Goal: Transaction & Acquisition: Obtain resource

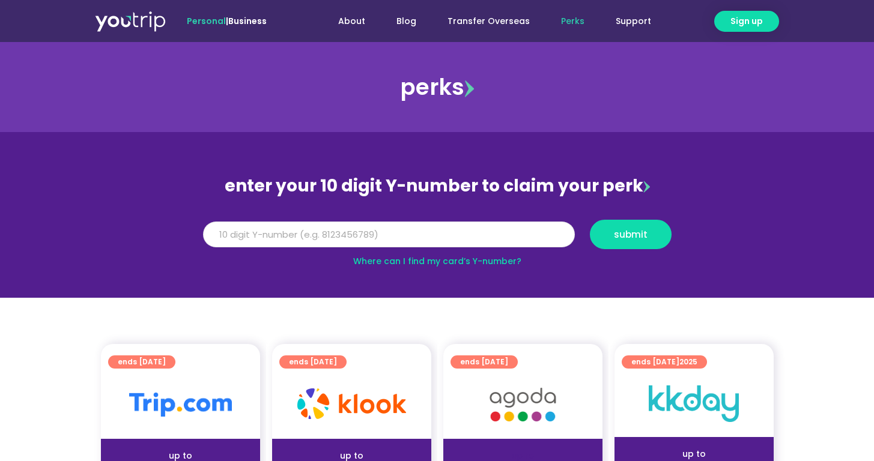
click at [472, 241] on input "Y Number" at bounding box center [389, 235] width 372 height 26
click at [638, 230] on span "submit" at bounding box center [631, 234] width 34 height 9
type input "5"
type input "8171233017"
click at [639, 227] on button "submit" at bounding box center [631, 234] width 82 height 29
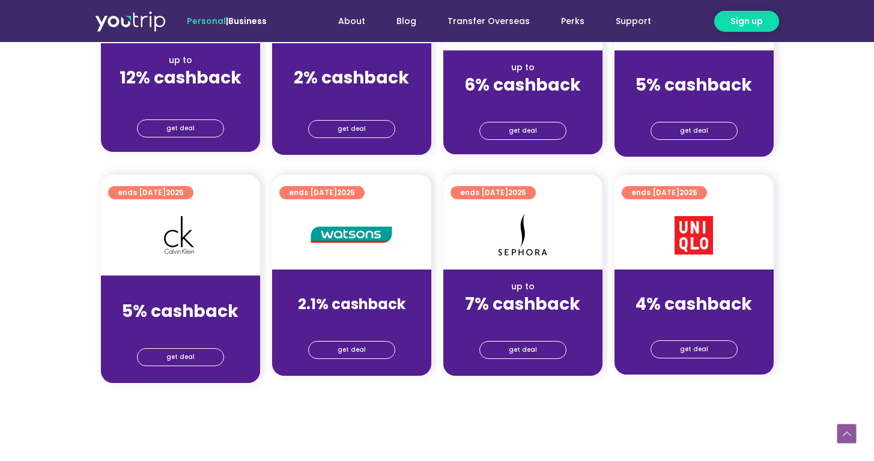
scroll to position [851, 0]
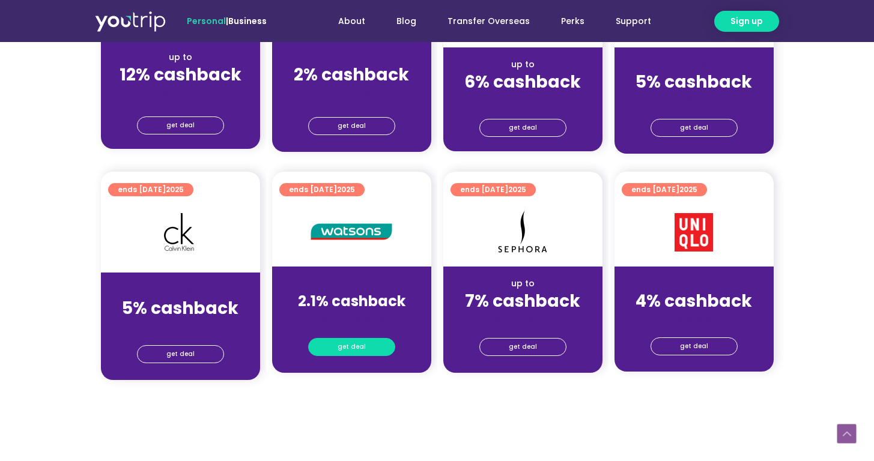
click at [350, 345] on span "get deal" at bounding box center [352, 347] width 28 height 17
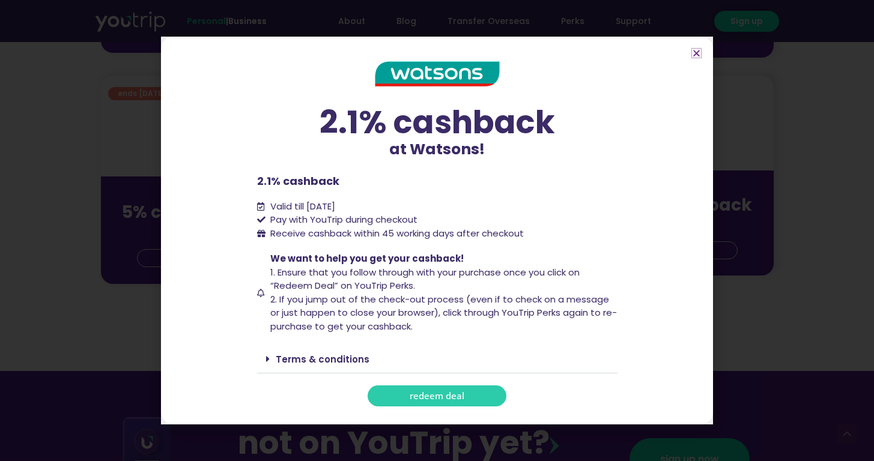
scroll to position [952, 0]
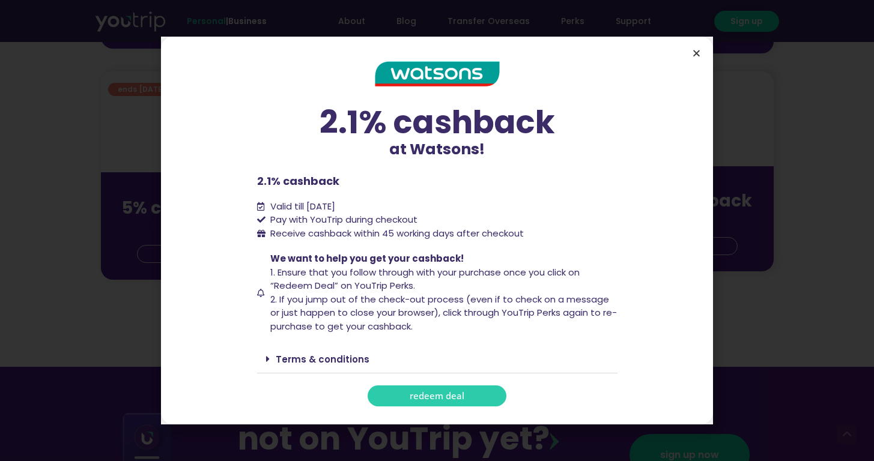
click at [696, 52] on icon "Close" at bounding box center [696, 53] width 9 height 9
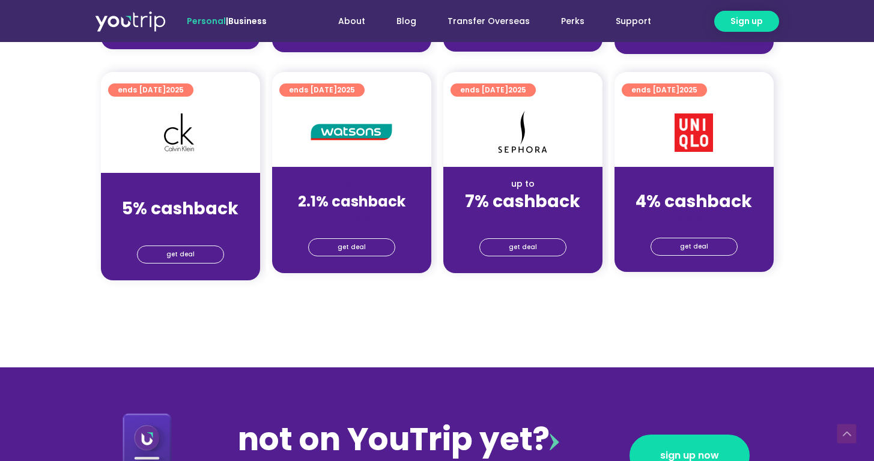
scroll to position [938, 0]
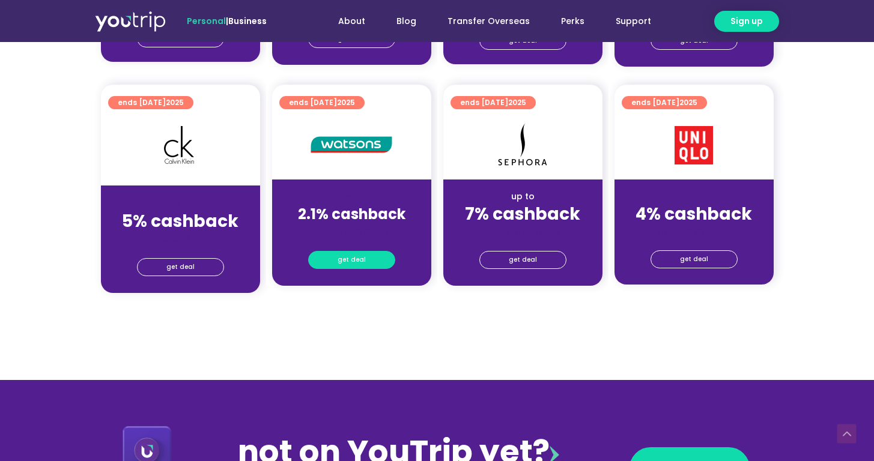
click at [365, 258] on link "get deal" at bounding box center [351, 260] width 87 height 18
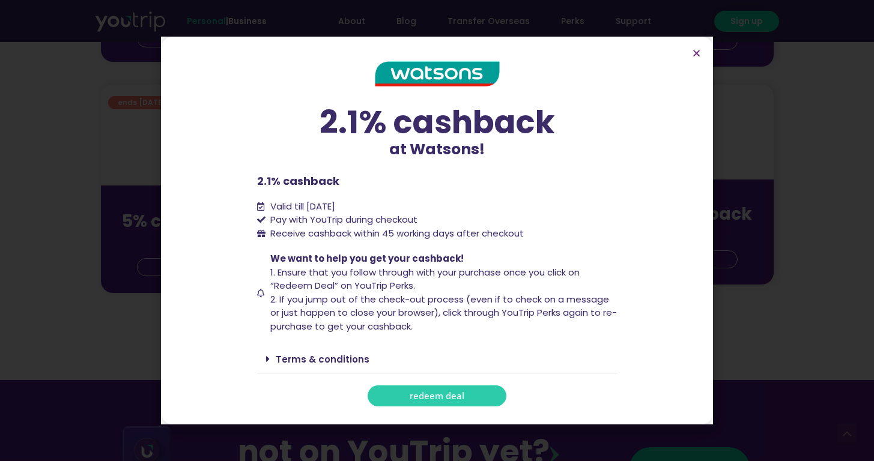
click at [425, 398] on span "redeem deal" at bounding box center [437, 396] width 55 height 9
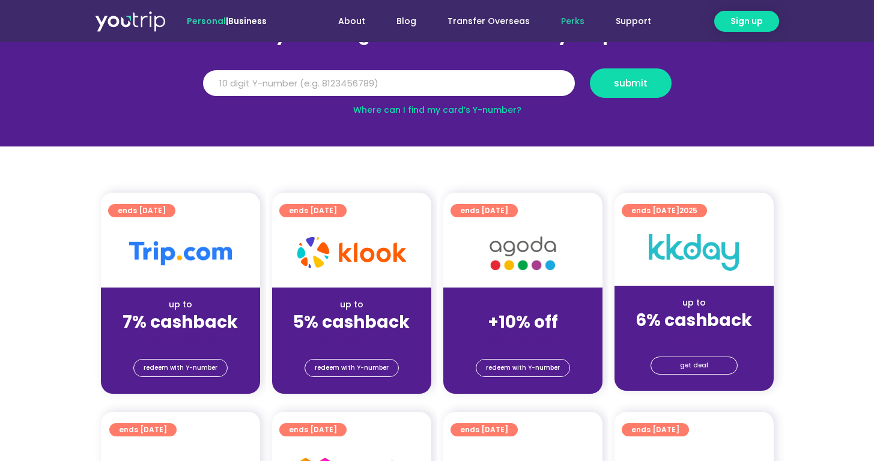
scroll to position [151, 0]
